Goal: Task Accomplishment & Management: Use online tool/utility

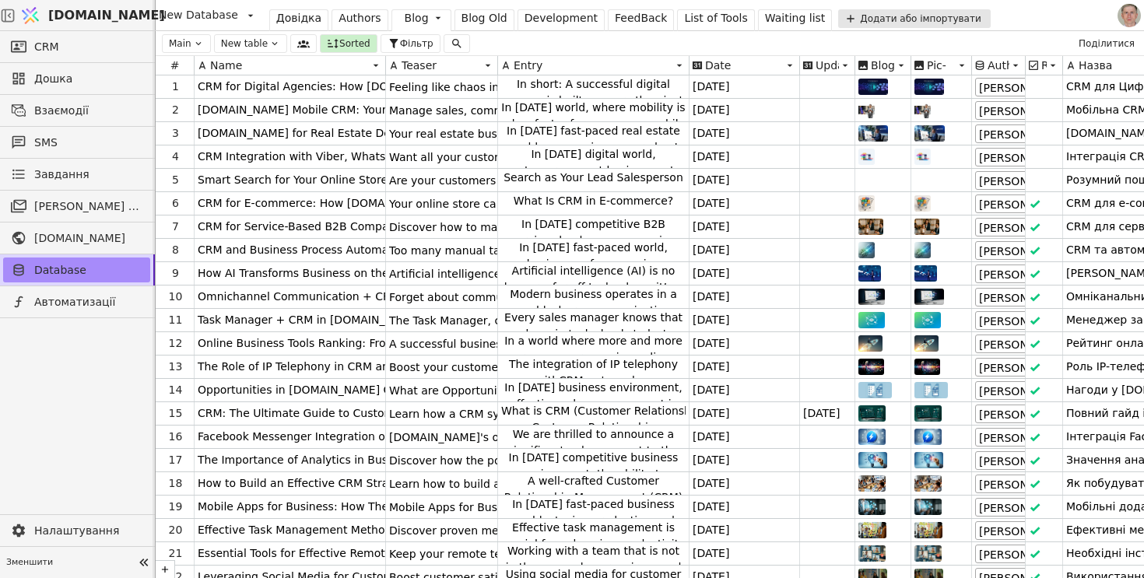
click at [478, 17] on div "Blog Old" at bounding box center [485, 18] width 46 height 16
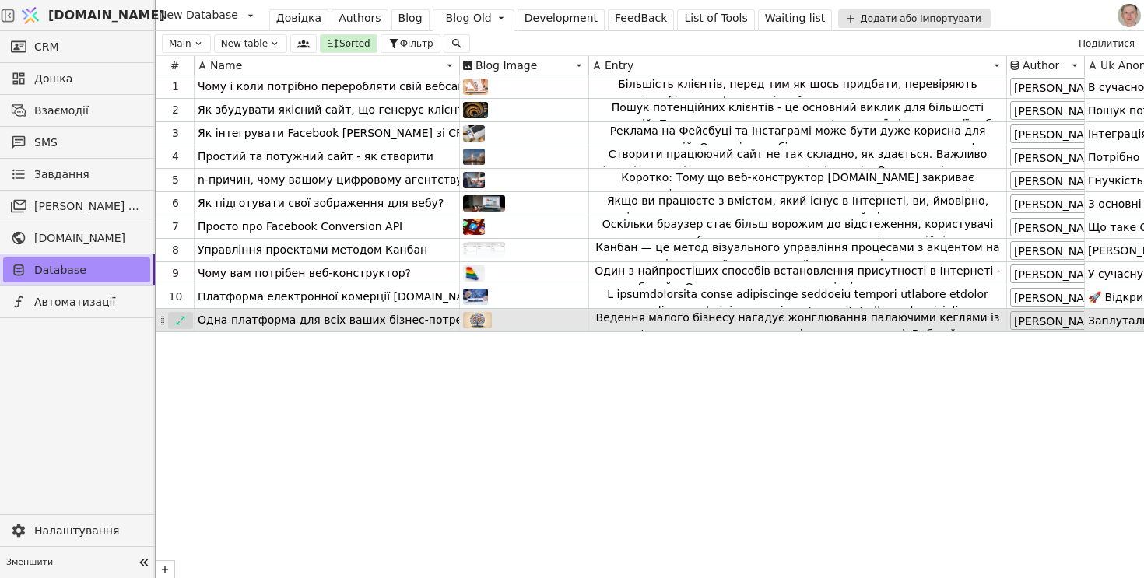
click at [177, 322] on icon at bounding box center [181, 320] width 9 height 9
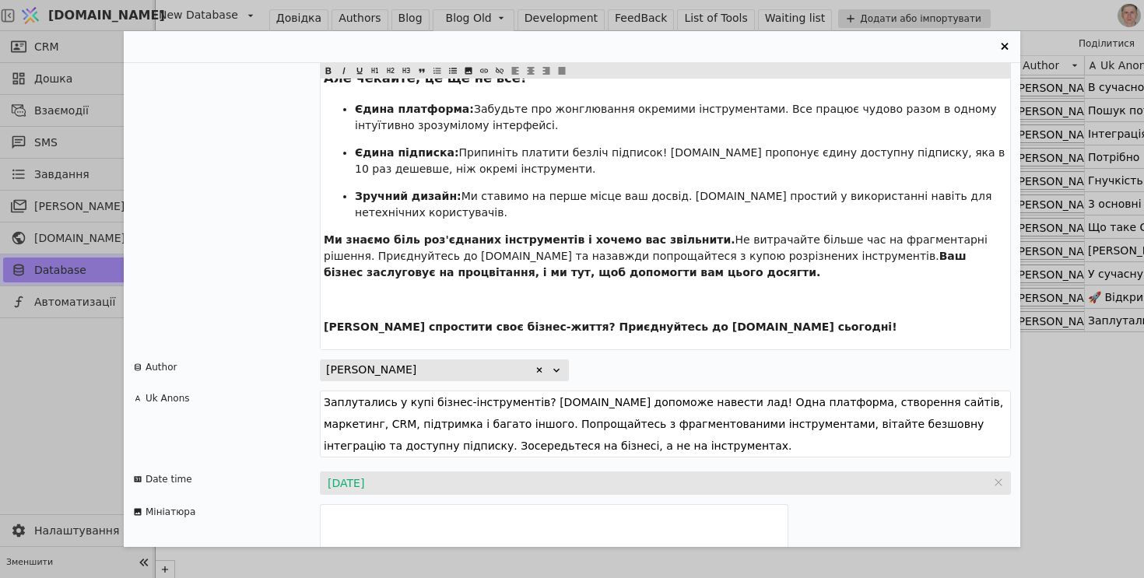
scroll to position [1825, 0]
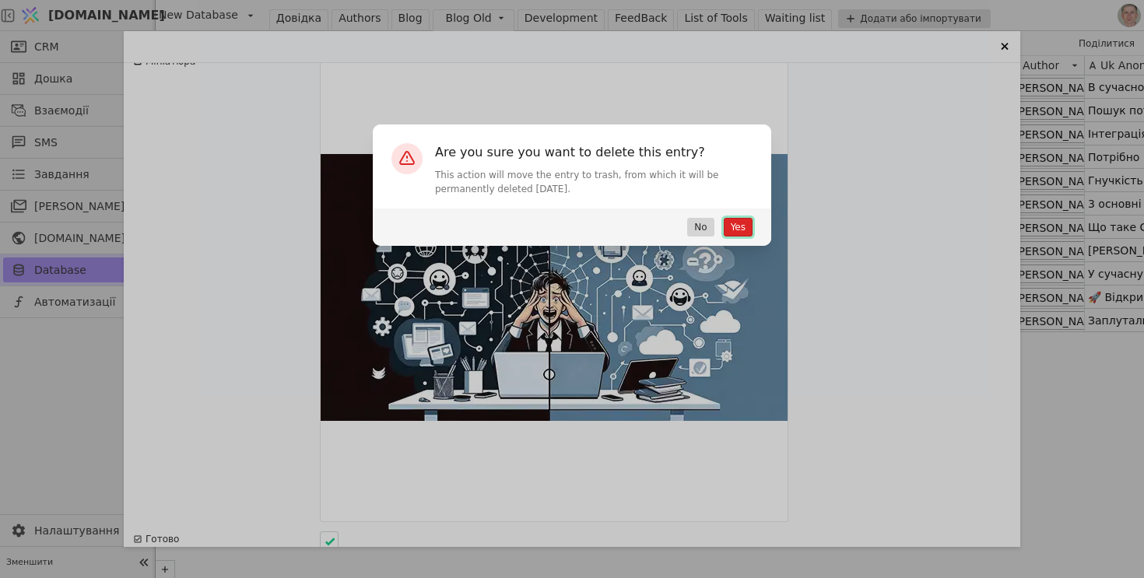
click at [735, 229] on button "Yes" at bounding box center [738, 227] width 29 height 19
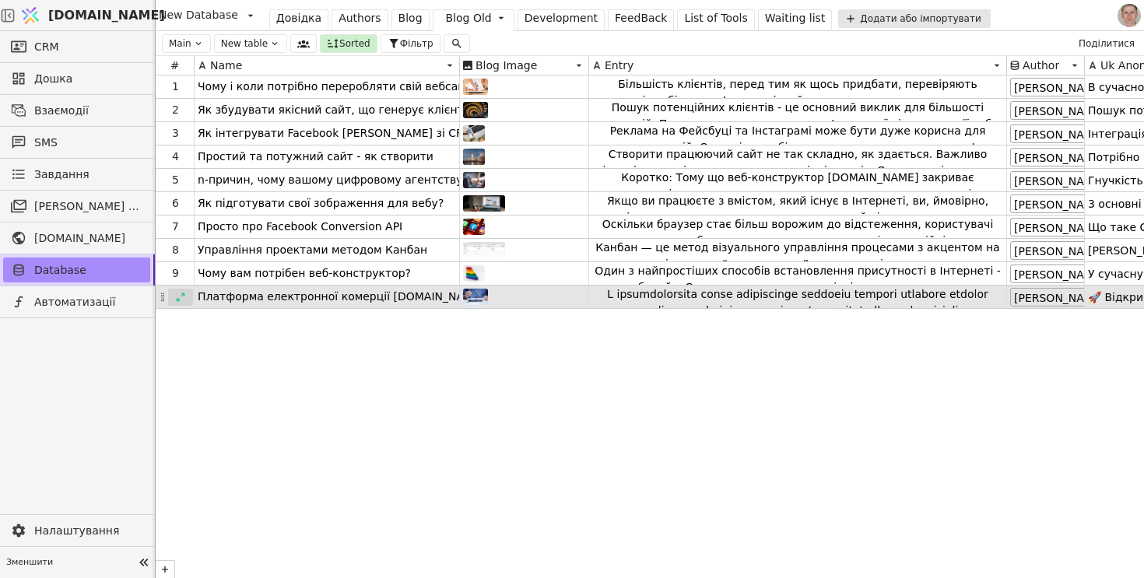
click at [184, 296] on icon at bounding box center [180, 297] width 11 height 11
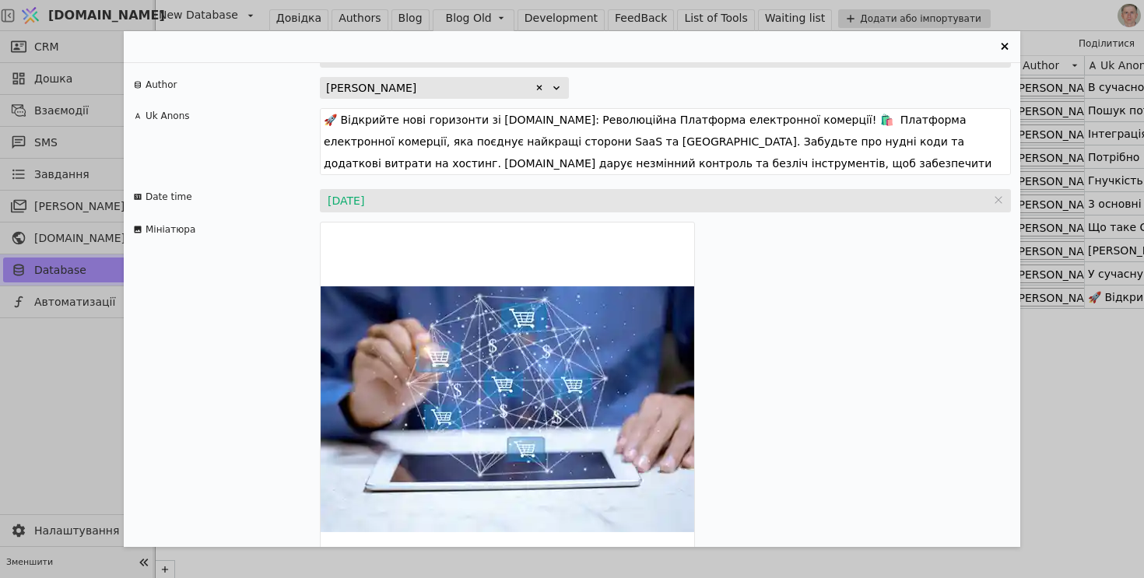
scroll to position [2568, 0]
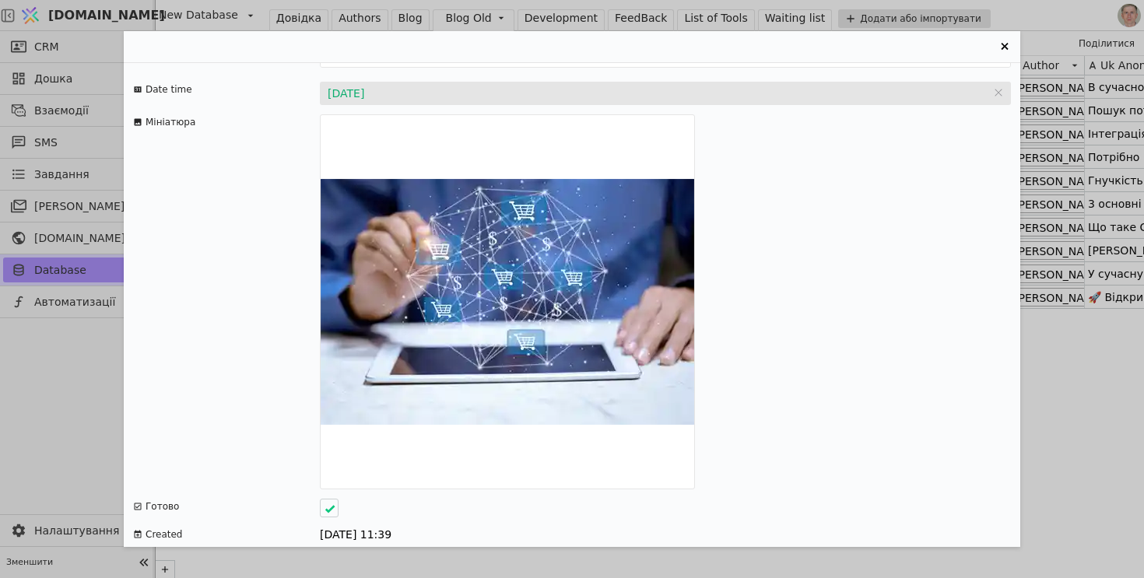
click at [177, 553] on button "Delete Entry" at bounding box center [169, 562] width 72 height 19
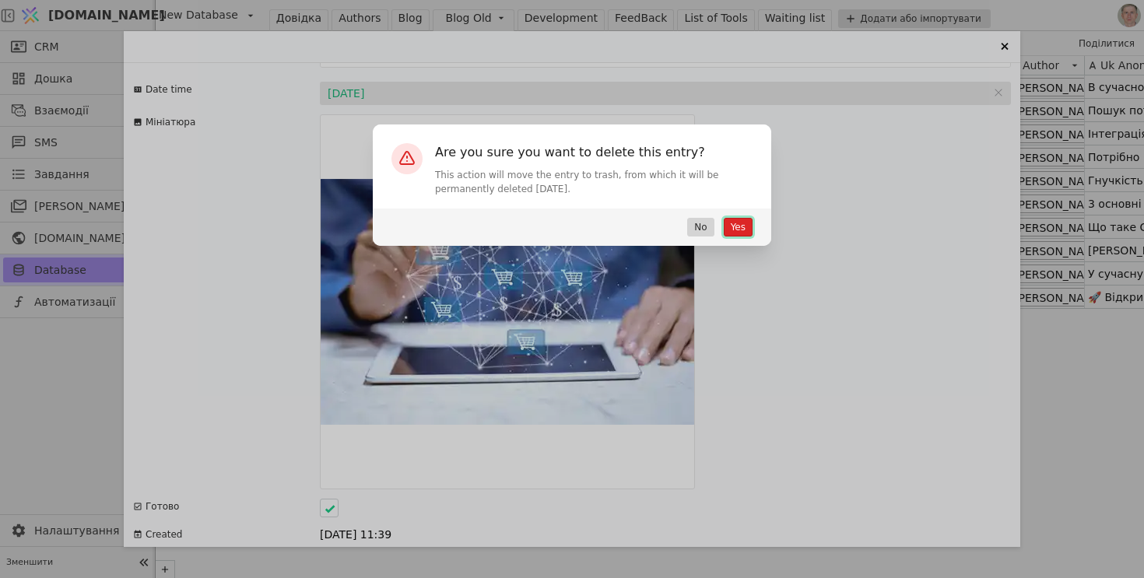
click at [737, 226] on button "Yes" at bounding box center [738, 227] width 29 height 19
